Goal: Check status: Check status

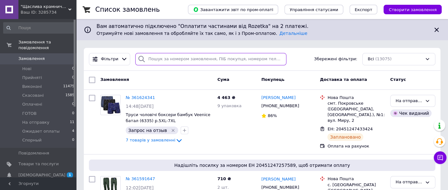
click at [176, 59] on input "search" at bounding box center [210, 59] width 151 height 12
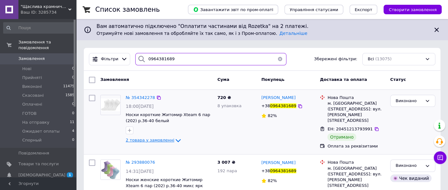
type input "0964381689"
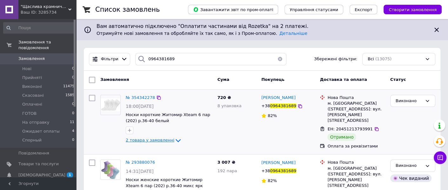
click at [136, 140] on span "2 товара у замовленні" at bounding box center [150, 140] width 49 height 5
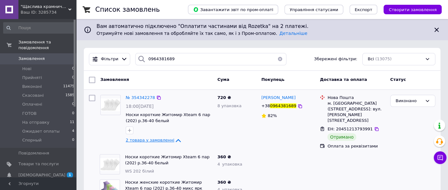
click at [136, 140] on span "2 товара у замовленні" at bounding box center [150, 140] width 49 height 5
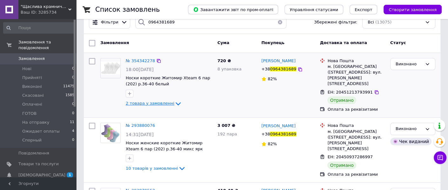
scroll to position [79, 0]
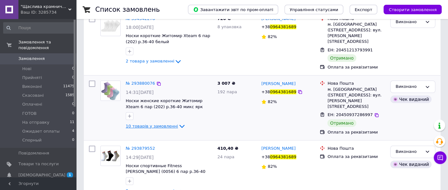
click at [146, 124] on span "10 товарів у замовленні" at bounding box center [152, 126] width 52 height 5
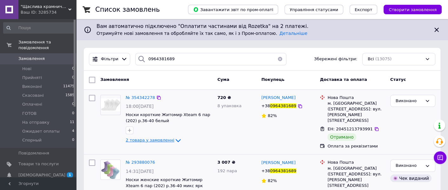
scroll to position [39, 0]
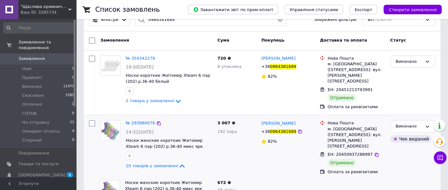
click at [141, 115] on div "№ 293880076 14:31[DATE] Носки женские короткие Житомир Xteam 6 пар (202) р.36-4…" at bounding box center [262, 147] width 357 height 65
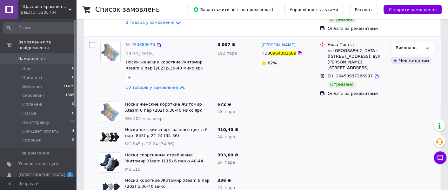
scroll to position [159, 0]
